Goal: Task Accomplishment & Management: Use online tool/utility

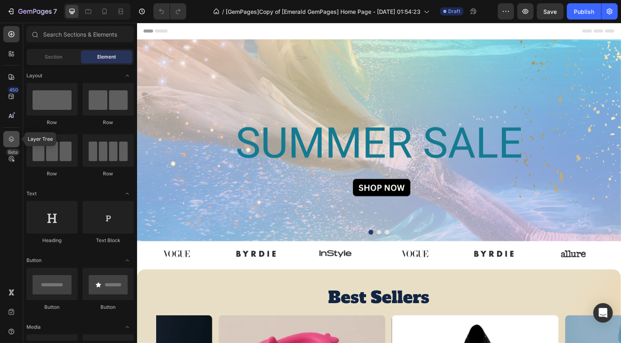
click at [13, 143] on icon at bounding box center [11, 139] width 8 height 8
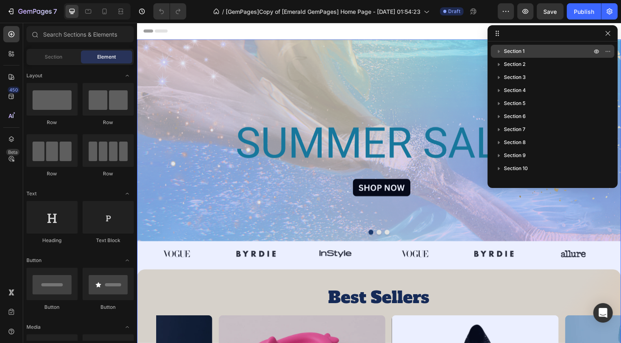
click at [514, 51] on span "Section 1" at bounding box center [514, 51] width 21 height 8
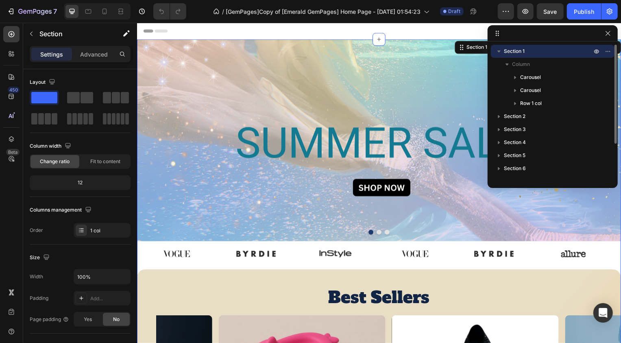
click at [497, 50] on icon "button" at bounding box center [498, 51] width 3 height 2
click at [497, 50] on icon "button" at bounding box center [499, 51] width 8 height 8
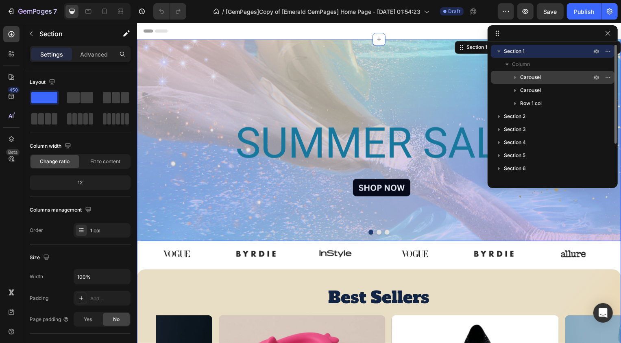
click at [528, 78] on span "Carousel" at bounding box center [530, 77] width 21 height 8
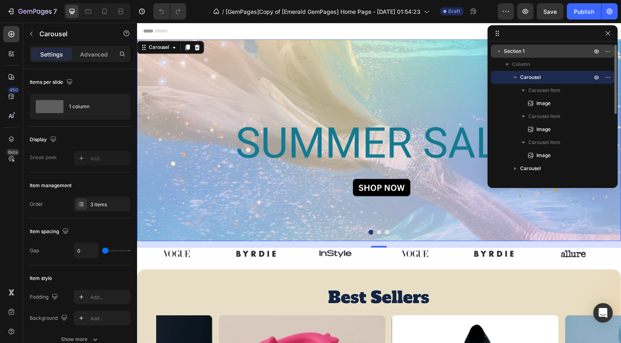
click at [516, 77] on icon "button" at bounding box center [515, 77] width 8 height 8
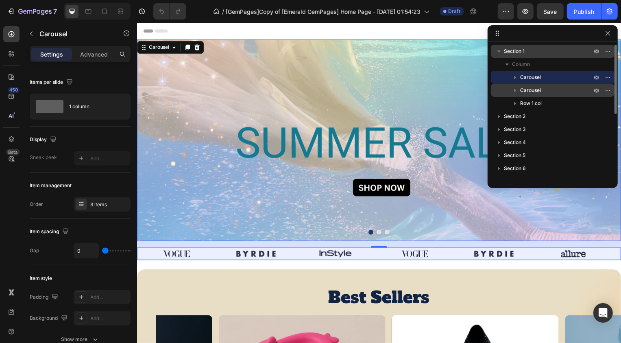
click at [528, 95] on div "Carousel" at bounding box center [552, 90] width 117 height 13
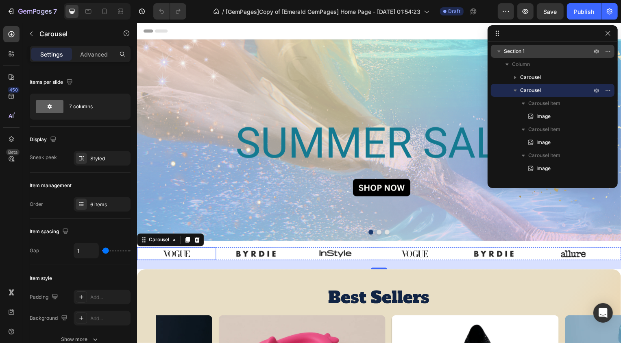
click at [176, 256] on img at bounding box center [176, 255] width 40 height 13
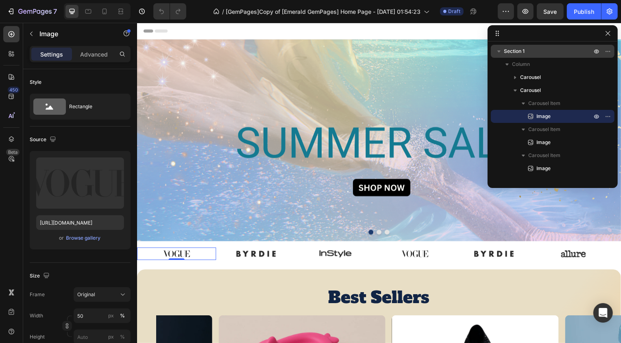
scroll to position [316, 0]
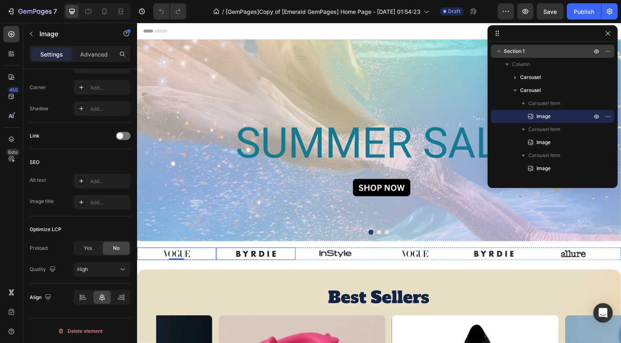
click at [267, 255] on img at bounding box center [257, 255] width 40 height 13
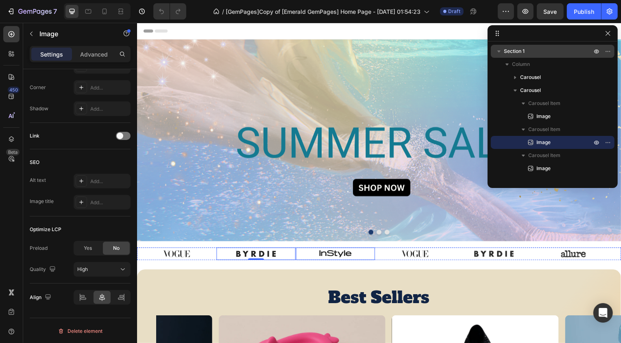
click at [325, 256] on img at bounding box center [337, 255] width 40 height 13
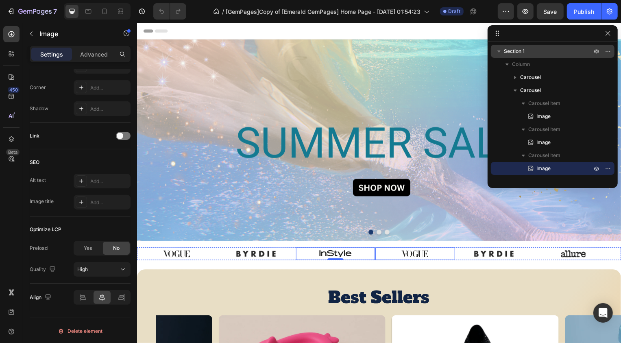
click at [413, 258] on img at bounding box center [417, 255] width 40 height 13
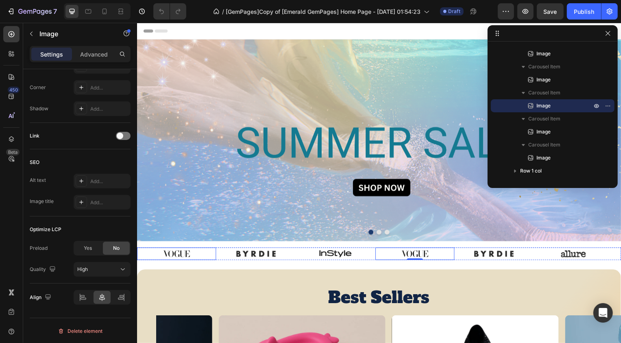
click at [182, 254] on img at bounding box center [176, 255] width 40 height 13
